Goal: Task Accomplishment & Management: Manage account settings

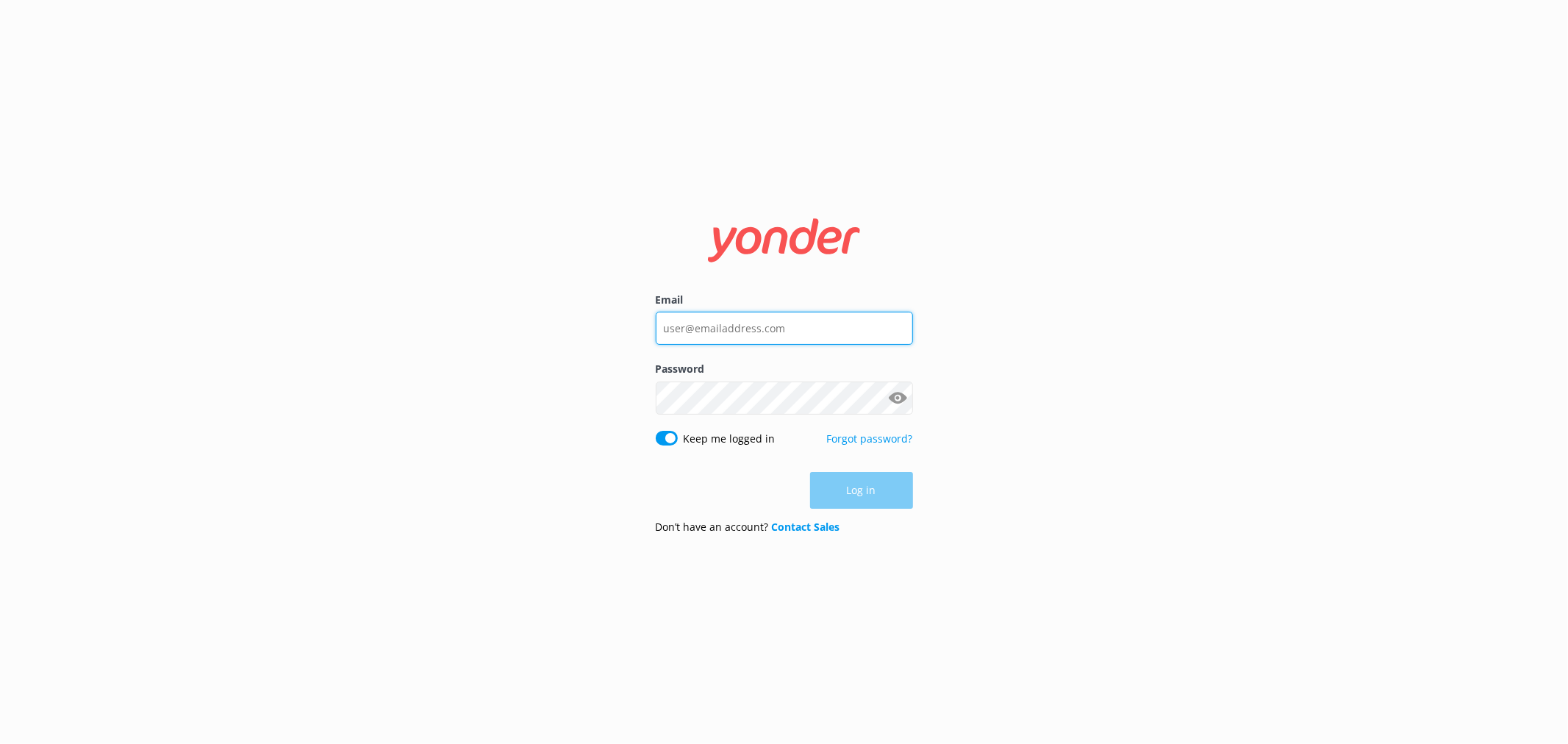
type input "[EMAIL_ADDRESS][DOMAIN_NAME]"
drag, startPoint x: 979, startPoint y: 402, endPoint x: 1089, endPoint y: 339, distance: 126.8
click at [980, 402] on div "Email [EMAIL_ADDRESS][DOMAIN_NAME] Password Show password Keep me logged in For…" at bounding box center [784, 372] width 1568 height 744
click at [0, 743] on nordpass-portal at bounding box center [0, 744] width 0 height 0
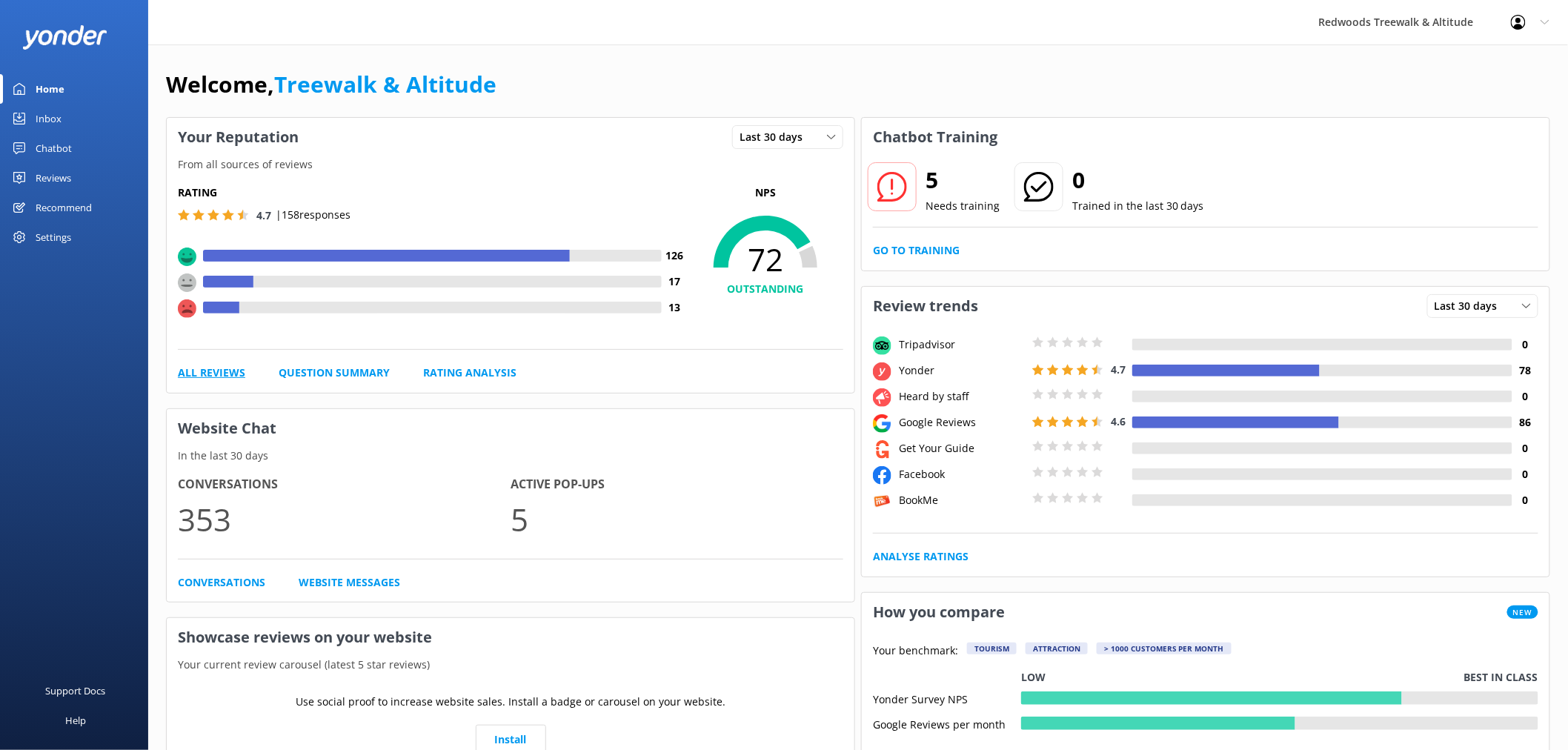
click at [232, 373] on link "All Reviews" at bounding box center [211, 372] width 67 height 17
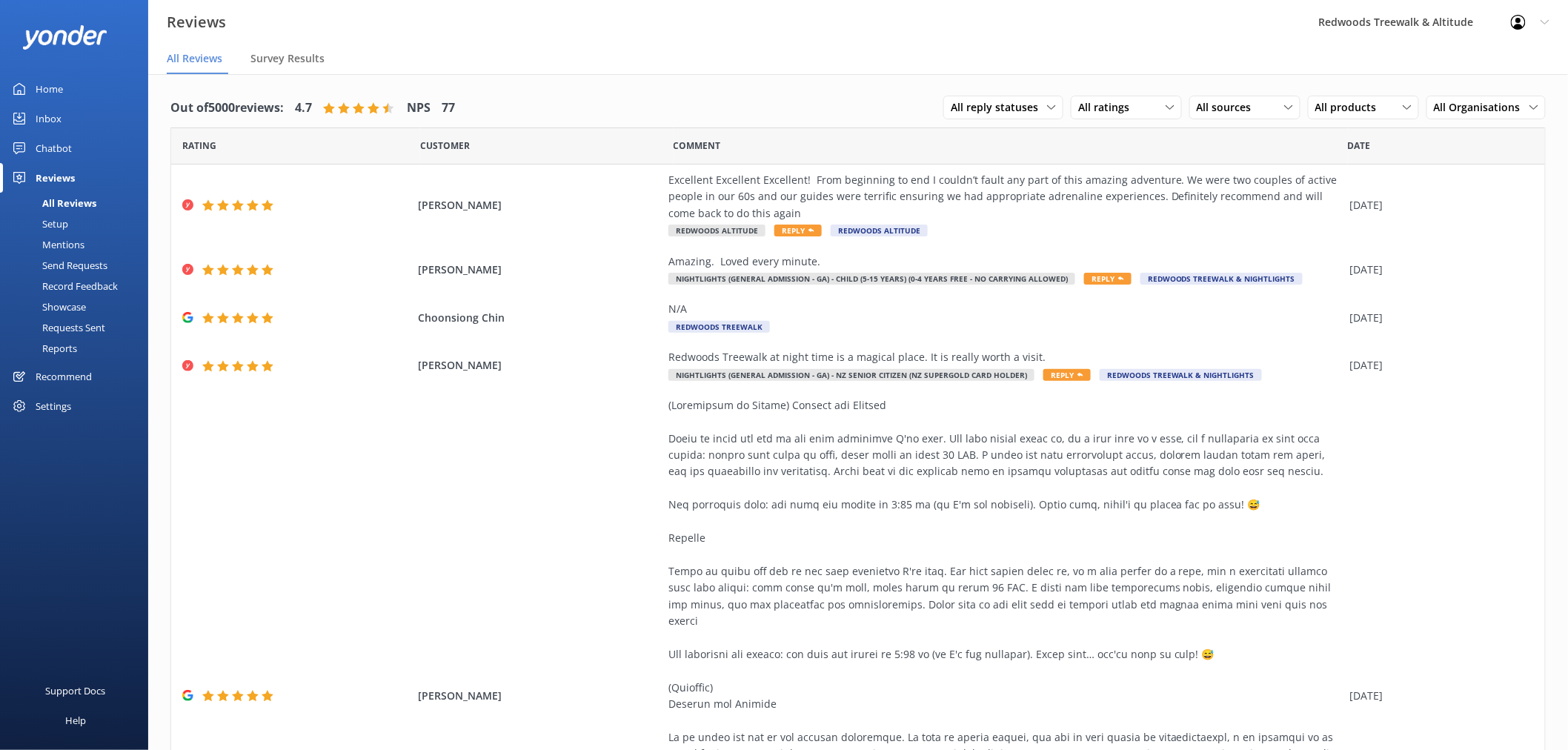
click at [67, 143] on div "Chatbot" at bounding box center [54, 147] width 36 height 29
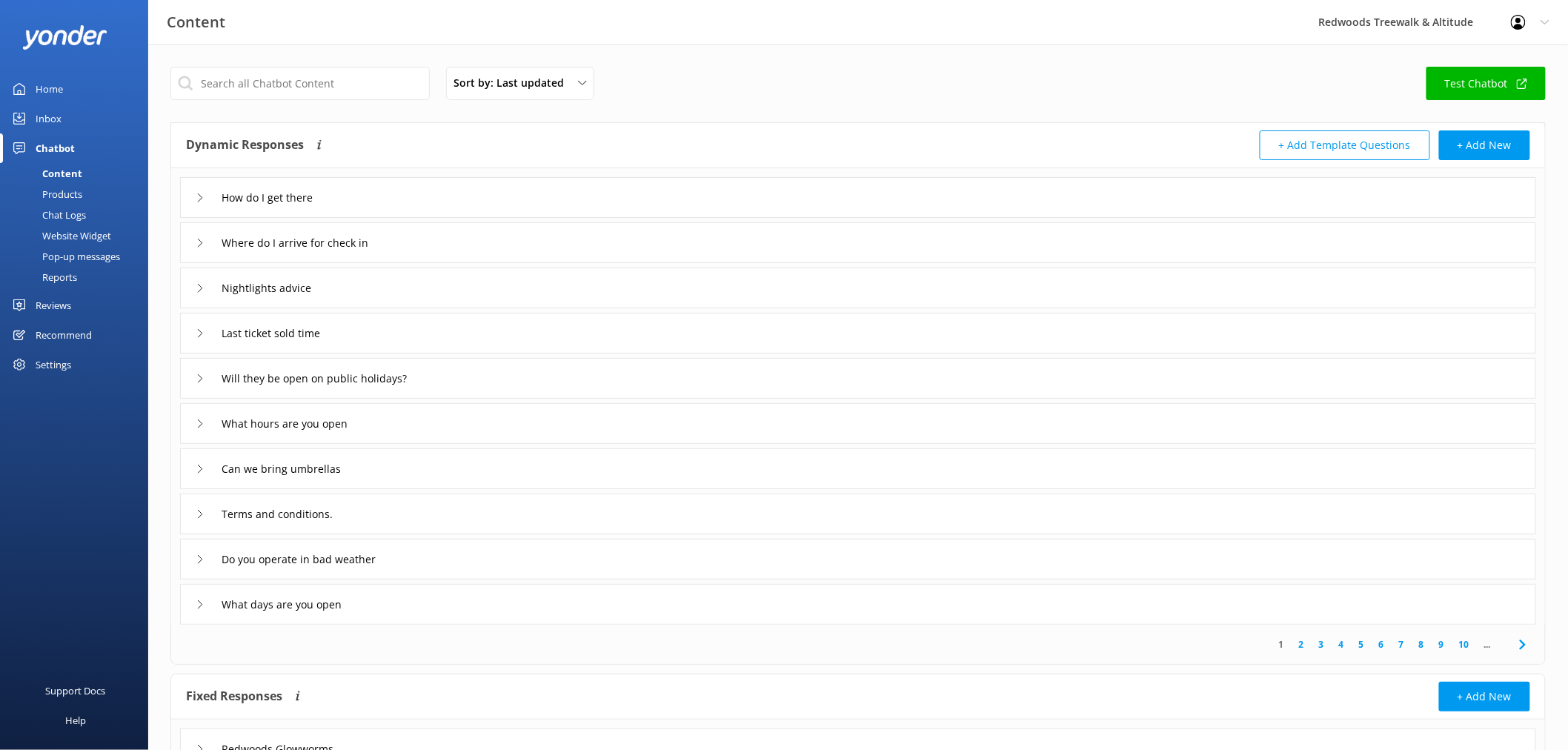
click at [55, 120] on div "Inbox" at bounding box center [48, 118] width 26 height 29
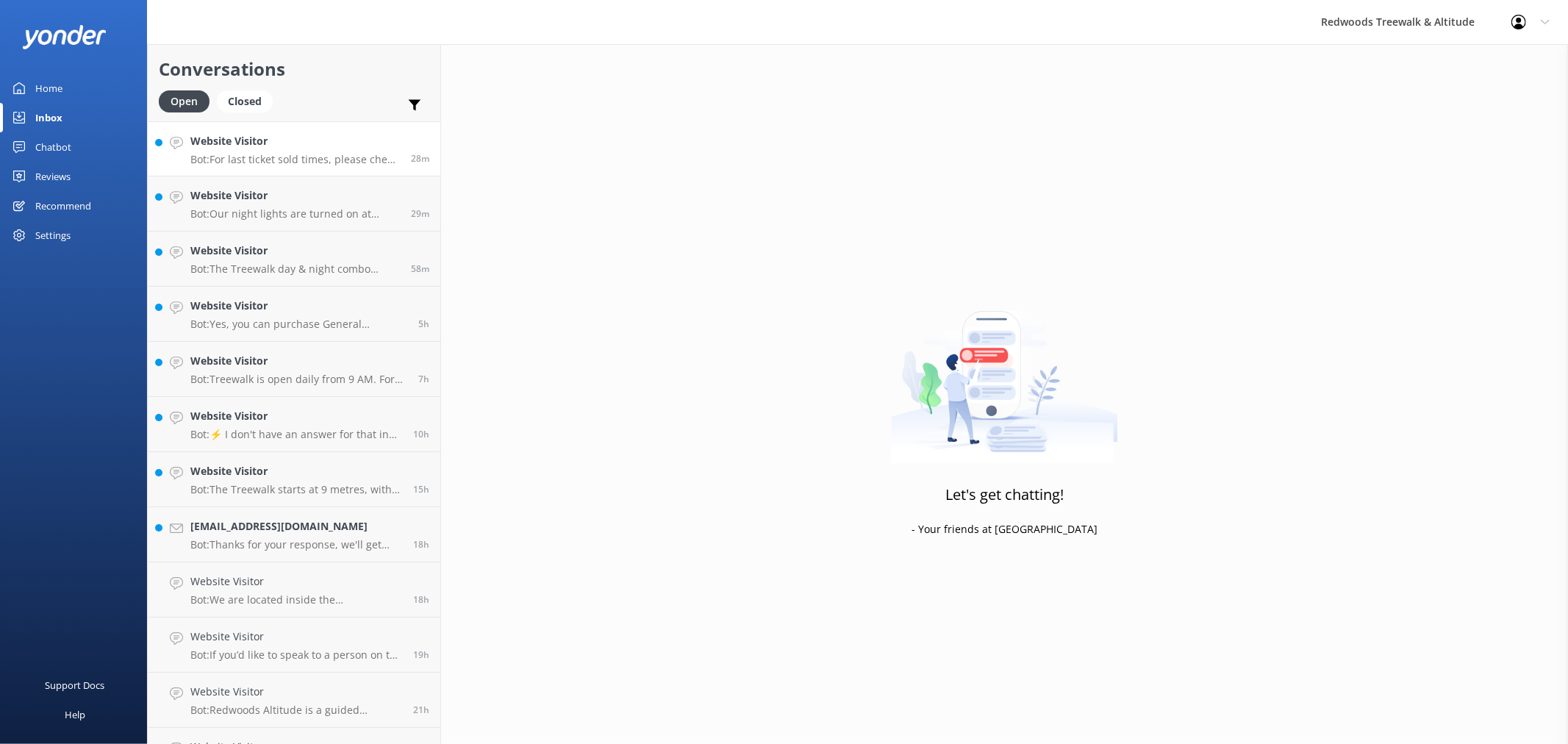
click at [319, 141] on h4 "Website Visitor" at bounding box center [295, 141] width 210 height 16
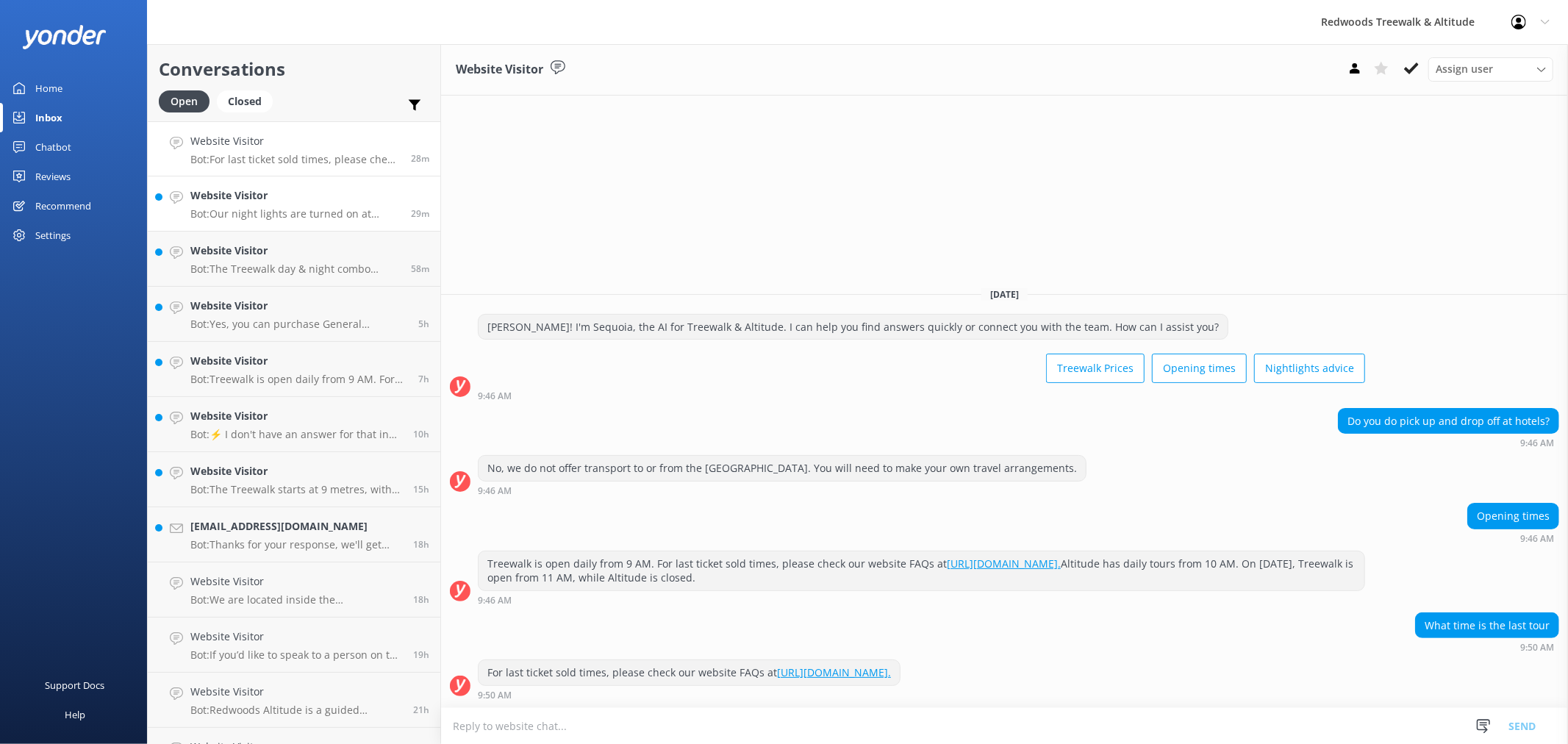
click at [280, 197] on h4 "Website Visitor" at bounding box center [295, 196] width 210 height 16
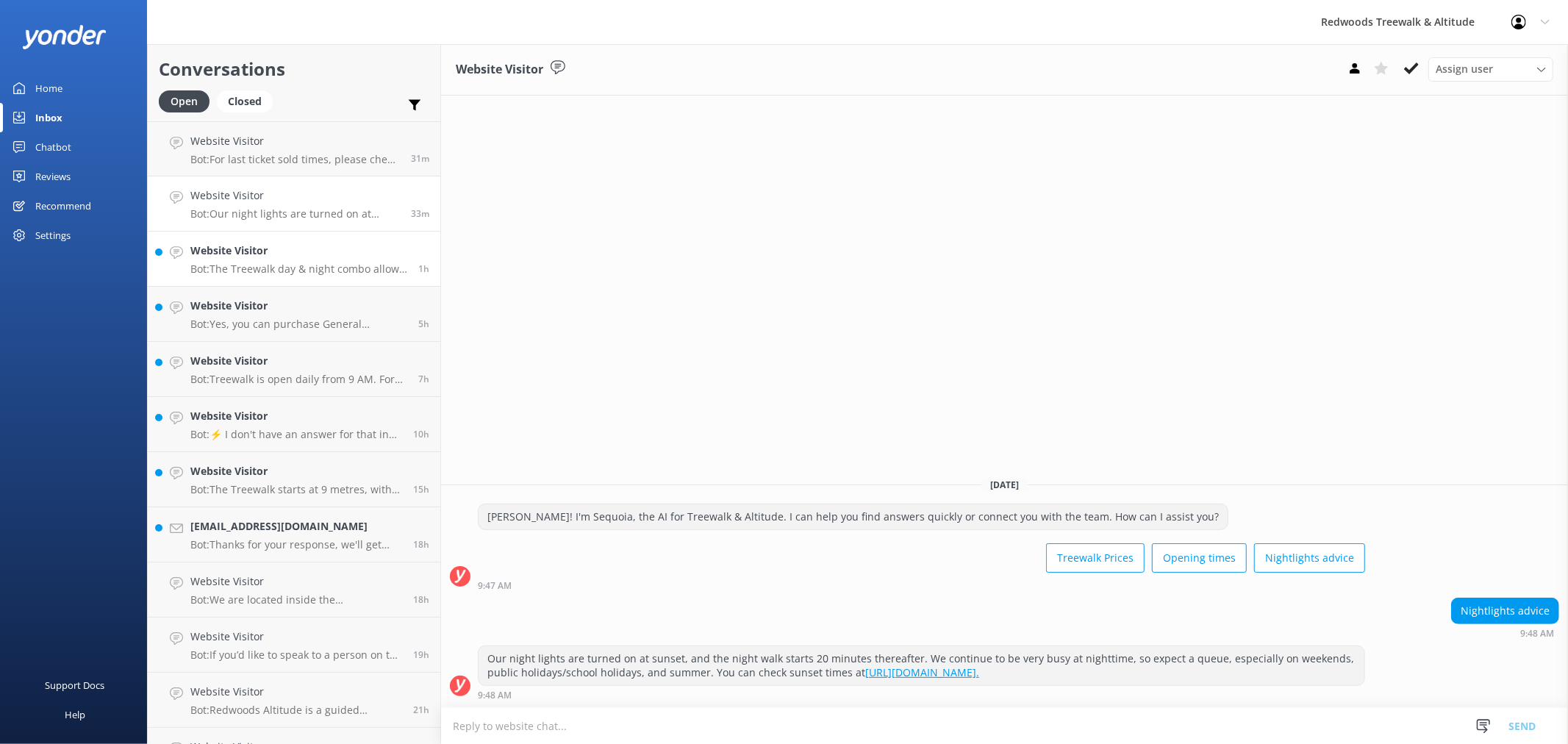
click at [218, 251] on h4 "Website Visitor" at bounding box center [299, 251] width 217 height 16
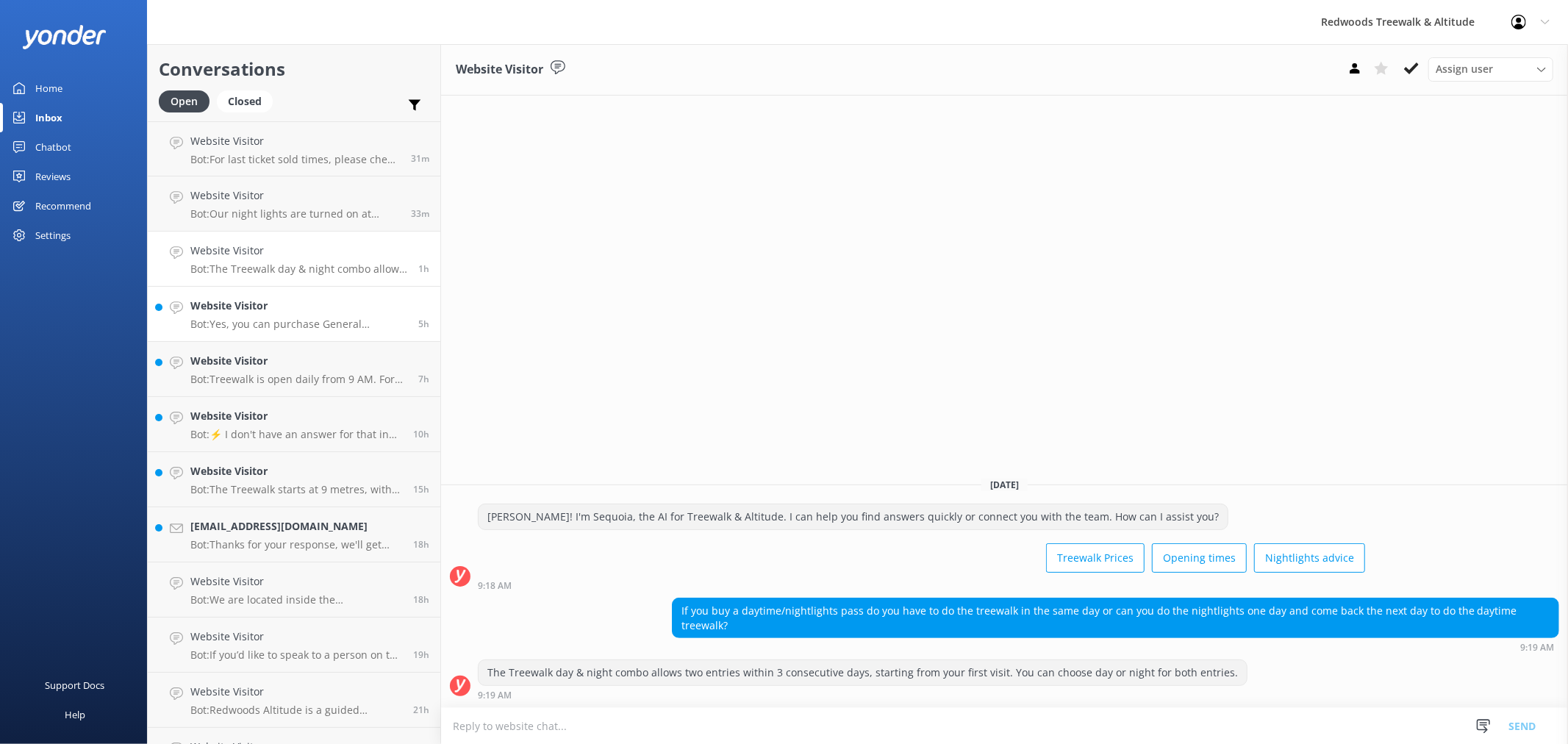
click at [302, 327] on p "Bot: Yes, you can purchase General Admission tickets for the Treewalk onsite at…" at bounding box center [299, 324] width 217 height 13
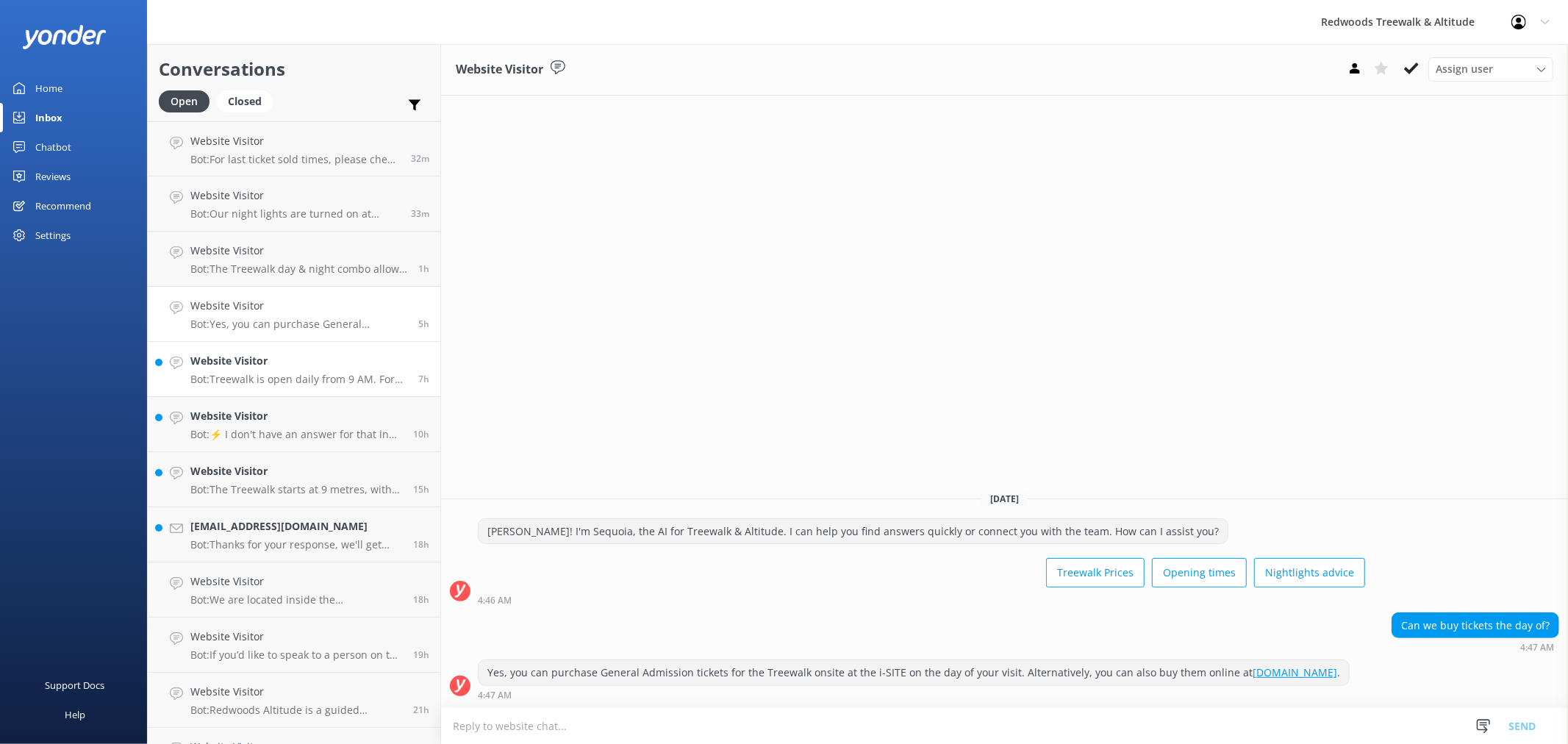
click at [299, 369] on h4 "Website Visitor" at bounding box center [299, 361] width 217 height 16
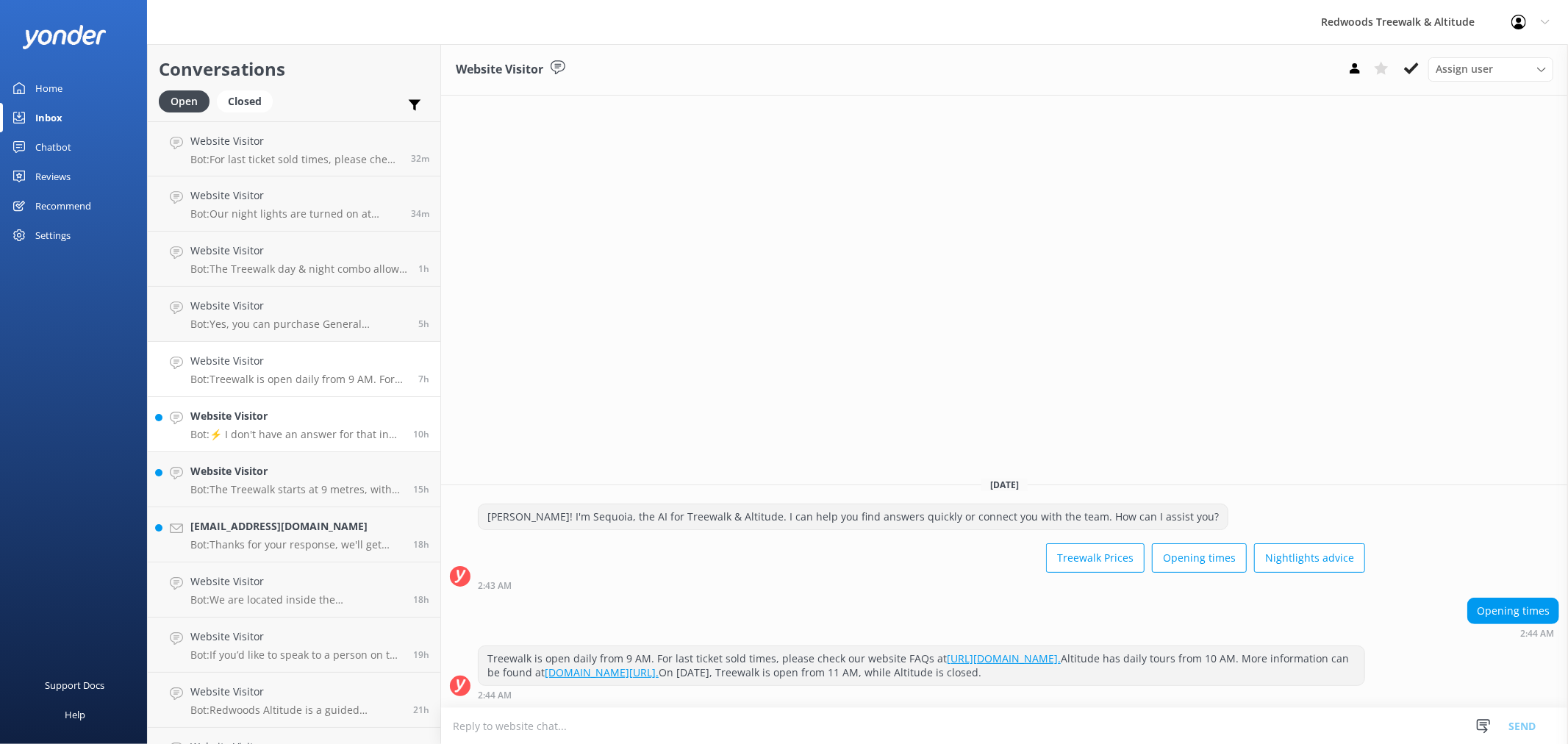
click at [305, 421] on h4 "Website Visitor" at bounding box center [295, 416] width 211 height 16
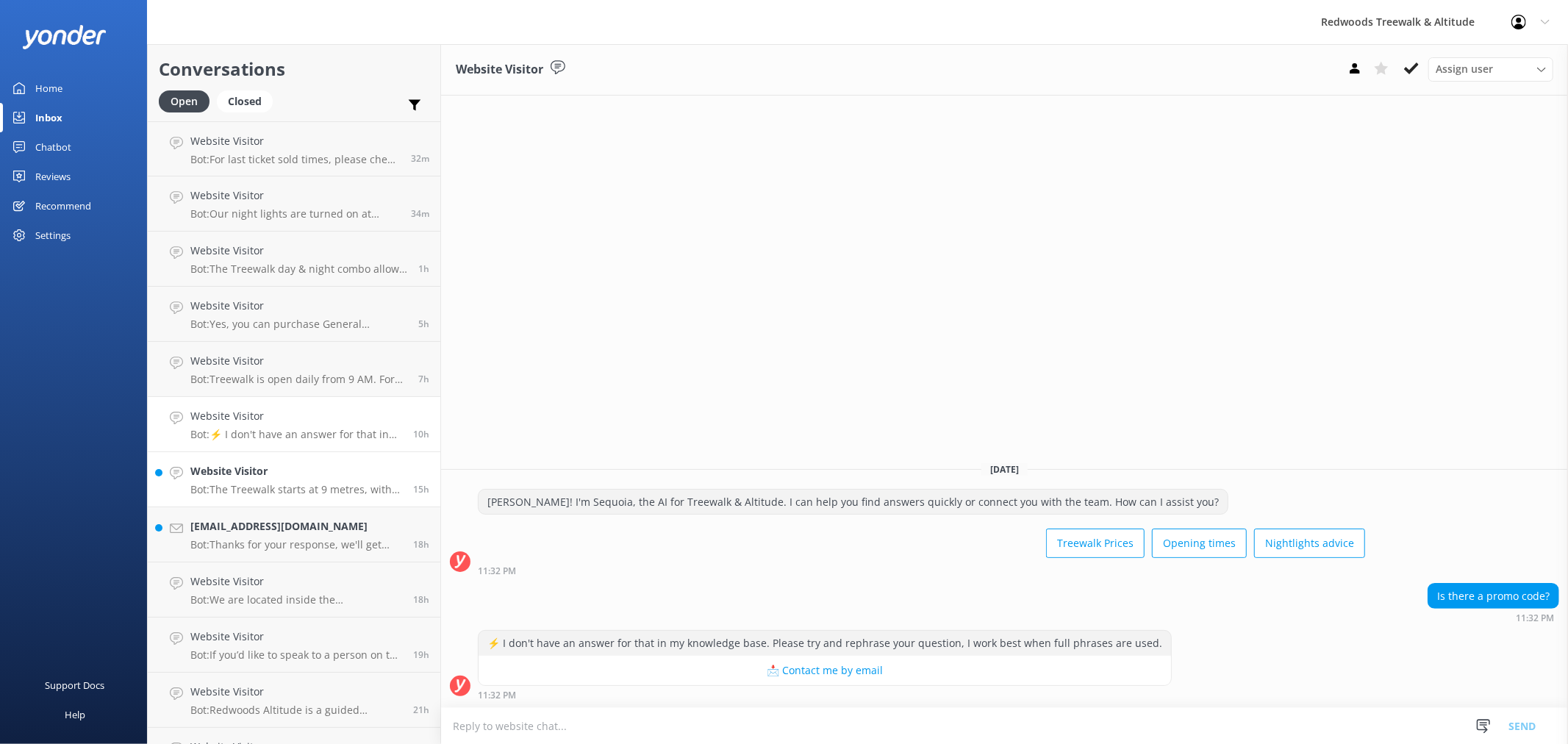
click at [292, 483] on p "Bot: The Treewalk starts at 9 metres, with the highest mandatory point at 12 me…" at bounding box center [295, 489] width 211 height 13
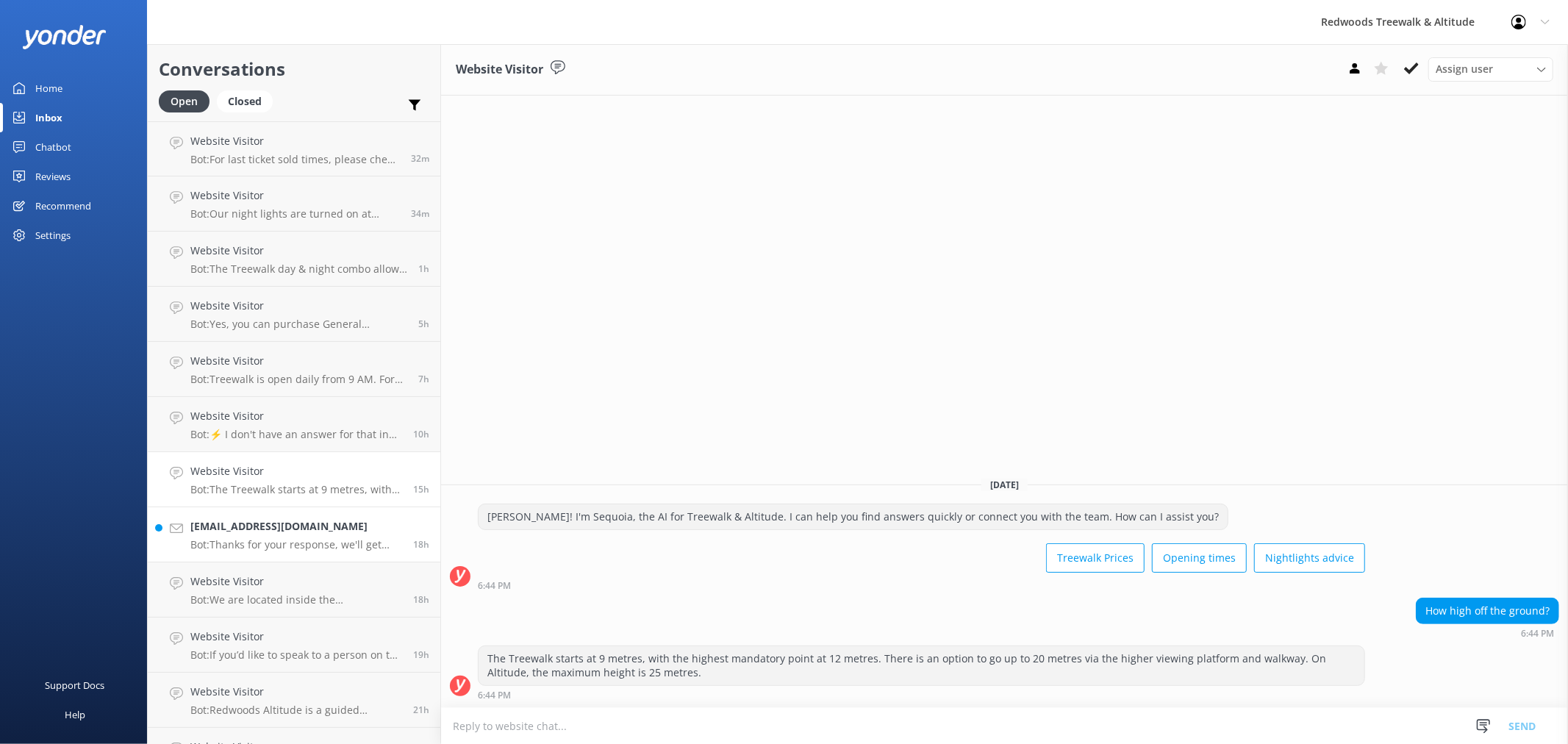
click at [291, 530] on h4 "[EMAIL_ADDRESS][DOMAIN_NAME]" at bounding box center [295, 526] width 211 height 16
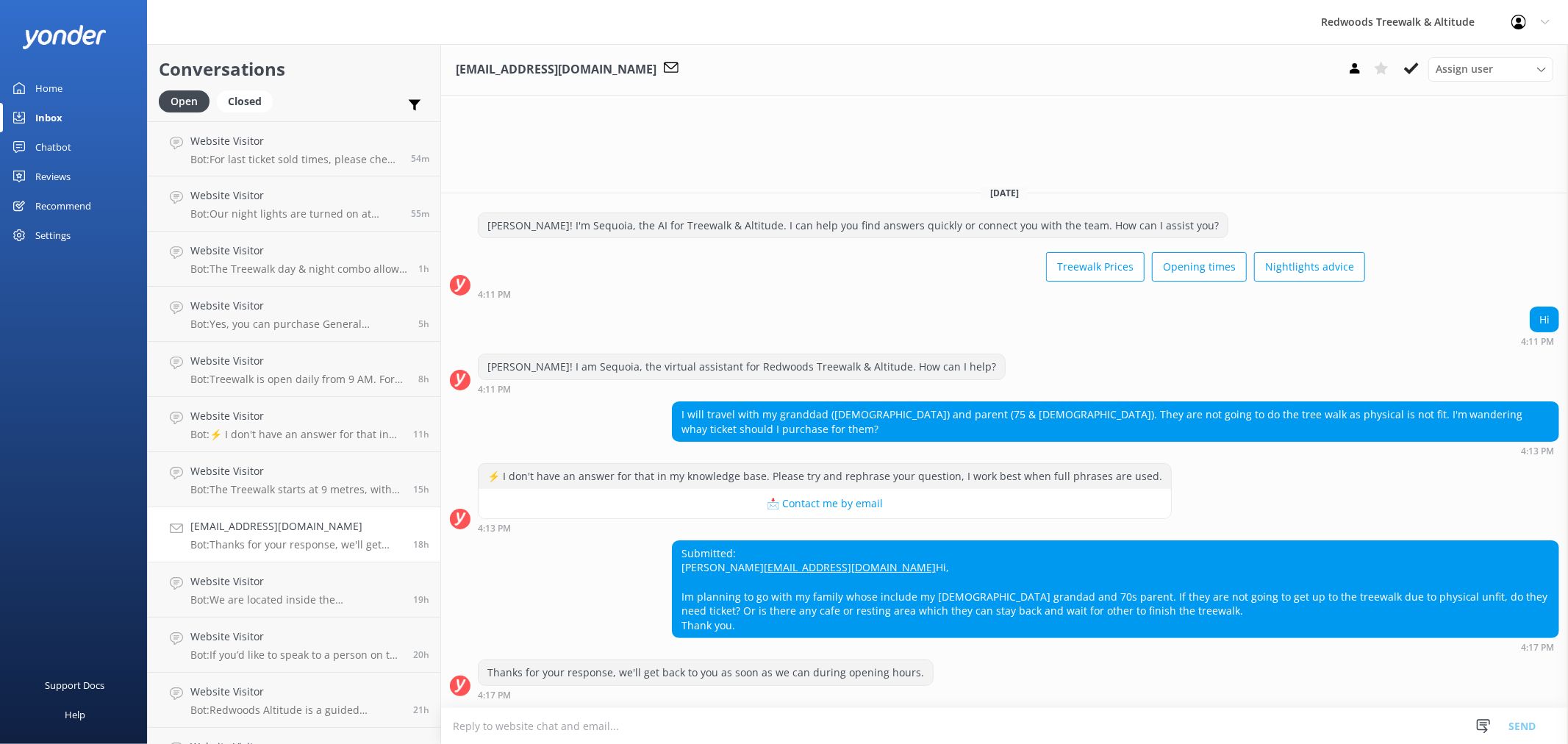
click at [63, 171] on div "Reviews" at bounding box center [53, 176] width 35 height 29
